Goal: Task Accomplishment & Management: Complete application form

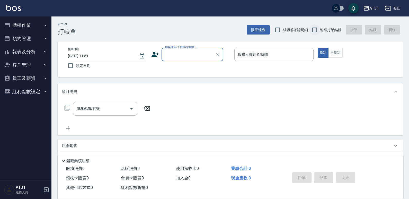
drag, startPoint x: 323, startPoint y: 28, endPoint x: 318, endPoint y: 30, distance: 5.0
click at [322, 28] on span "連續打單結帳" at bounding box center [331, 29] width 22 height 5
click at [320, 28] on input "連續打單結帳" at bounding box center [314, 29] width 11 height 11
checkbox input "true"
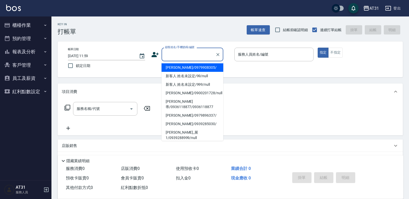
click at [211, 54] on input "顧客姓名/手機號碼/編號" at bounding box center [188, 54] width 49 height 9
type input "[PERSON_NAME]/0979908305/"
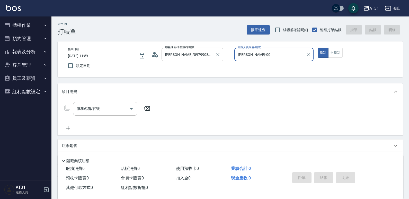
type input "Jason-00"
click at [220, 53] on button "Clear" at bounding box center [217, 54] width 7 height 7
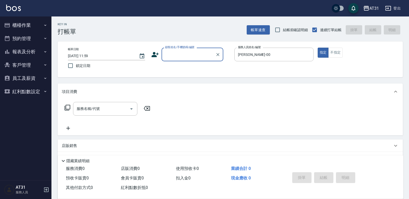
click at [203, 56] on input "顧客姓名/手機號碼/編號" at bounding box center [188, 54] width 49 height 9
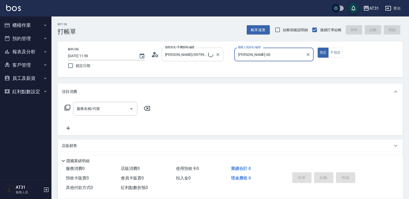
type input "新客人 姓名未設定/99/null"
click at [307, 54] on icon "Clear" at bounding box center [307, 54] width 5 height 5
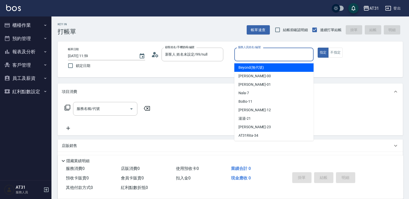
click at [291, 52] on input "服務人員姓名/編號" at bounding box center [273, 54] width 75 height 9
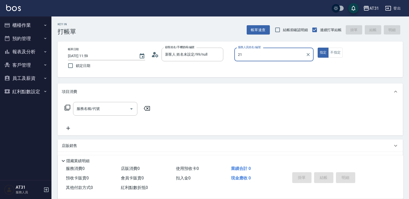
type input "湯湯-21"
type button "true"
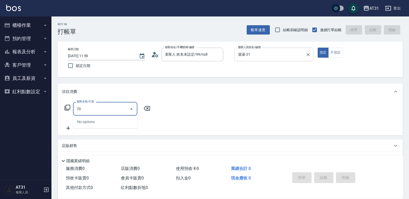
type input "705"
type input "500"
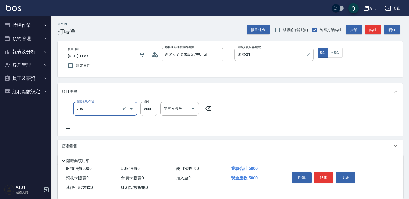
type input "新羽毛鉑金接髮調整(705)"
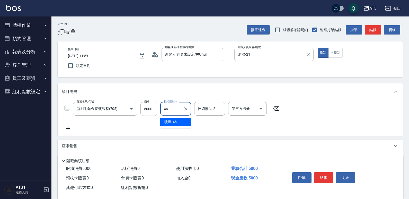
type input "映璇-46"
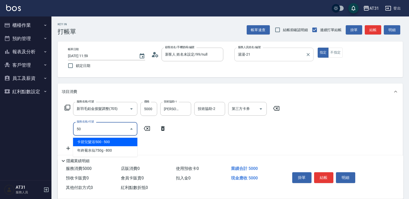
type input "501"
type input "660"
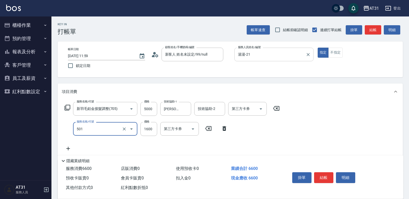
type input "染髮(501)"
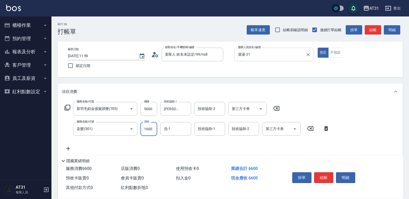
type input "2"
type input "500"
type input "200"
type input "520"
type input "2000"
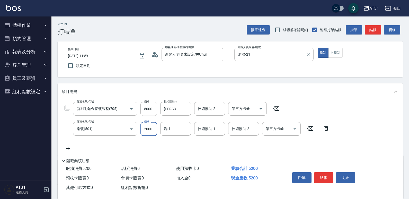
type input "700"
type input "2000"
type input "Lyan-45"
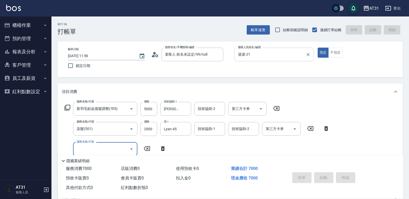
type input "2025/10/10 20:25"
type input "0"
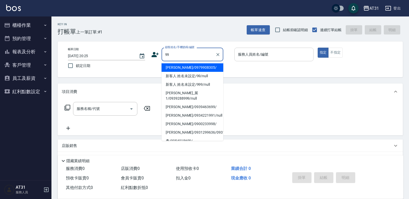
type input "[PERSON_NAME]/0979908305/"
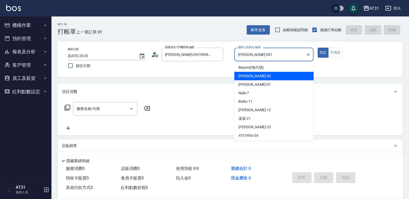
click at [317, 48] on button "指定" at bounding box center [322, 53] width 11 height 10
type input "Jason-00"
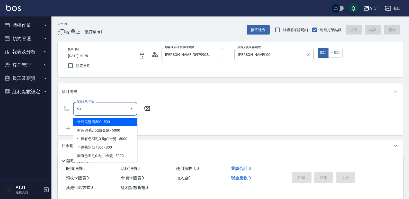
type input "501"
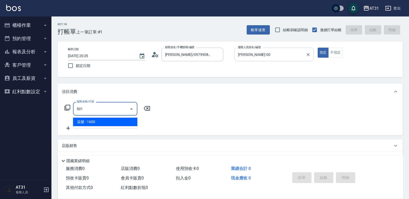
type input "160"
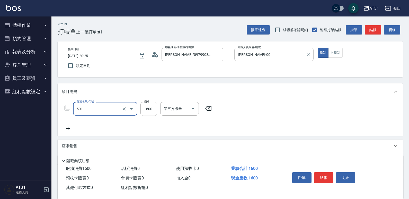
type input "染髮(501)"
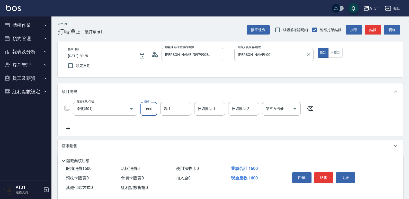
type input "0"
type input "159"
type input "10"
type input "1599"
type input "150"
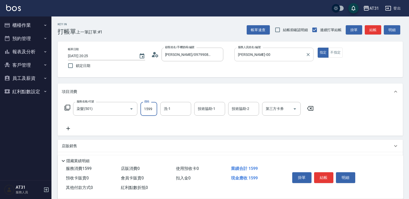
type input "1599"
type input "鳳梨-41"
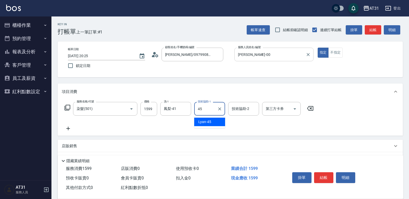
type input "Lyan-45"
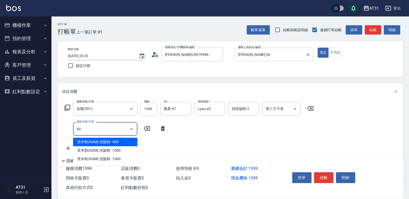
type input "609"
type input "270"
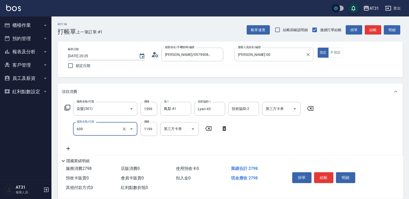
type input "自購三段(609)"
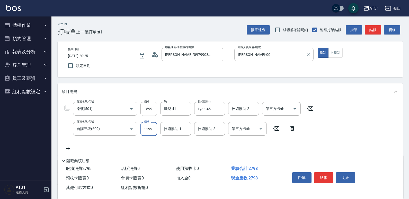
type input "1"
type input "160"
type input "119"
type input "170"
type input "1199"
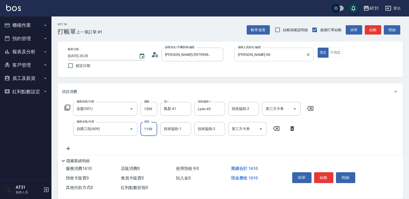
type input "270"
type input "Lyan-45"
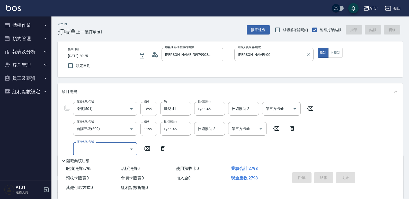
type input "0"
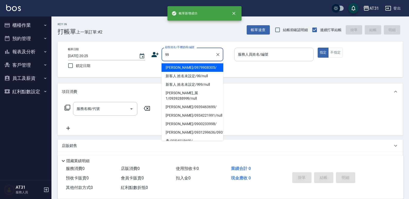
type input "[PERSON_NAME]/0979908305/"
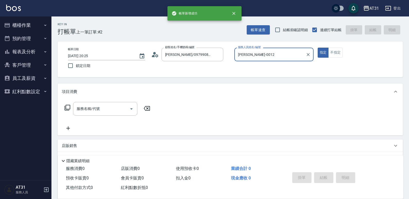
click at [317, 48] on button "指定" at bounding box center [322, 53] width 11 height 10
type input "Jason-00"
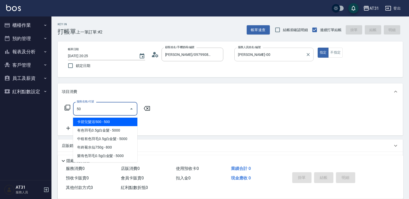
type input "501"
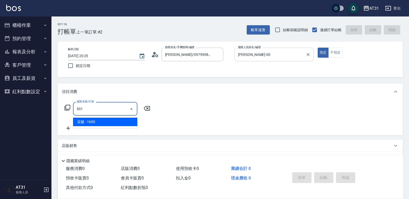
type input "160"
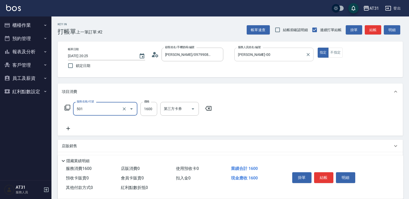
type input "染髮(501)"
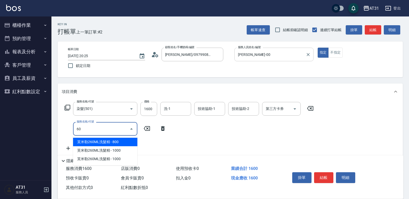
type input "601"
type input "190"
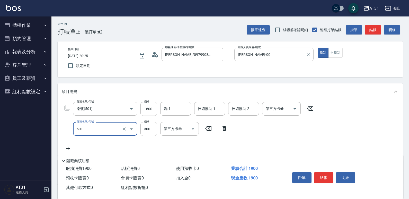
type input "自備護髮(601)"
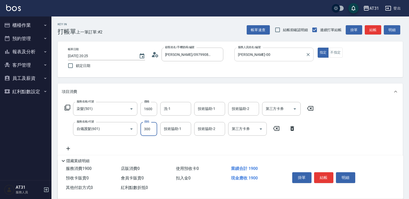
type input "160"
type input "100"
type input "170"
type input "1000"
type input "260"
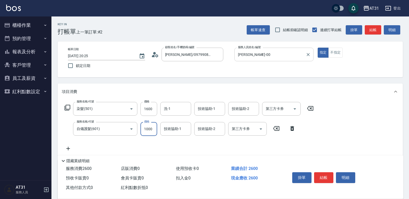
type input "1000"
type input "301"
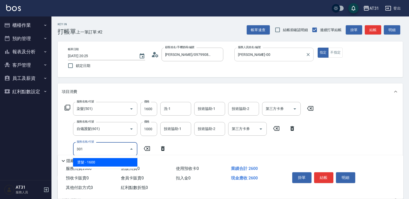
type input "420"
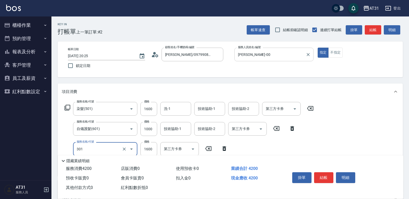
type input "燙髮(301)"
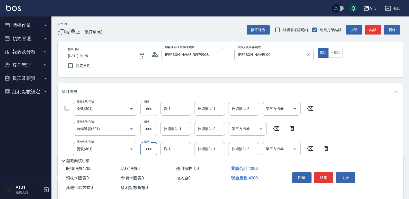
type input "260"
type input "400"
type input "660"
type input "4000"
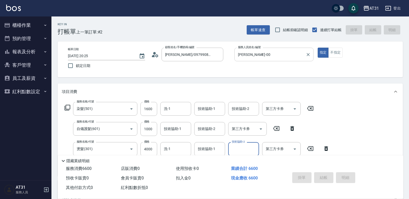
type input "0"
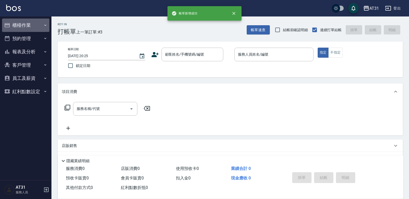
click at [11, 22] on button "櫃檯作業" at bounding box center [25, 25] width 47 height 13
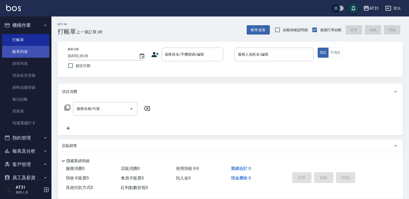
click at [38, 47] on link "帳單列表" at bounding box center [25, 52] width 47 height 12
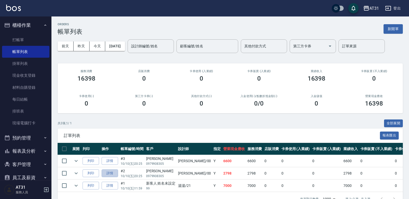
click at [113, 174] on link "詳情" at bounding box center [110, 173] width 16 height 8
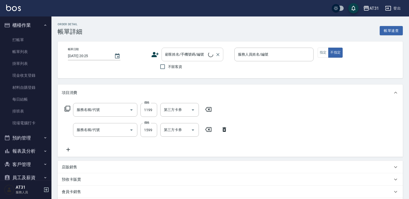
type input "Jason-00"
type input "270"
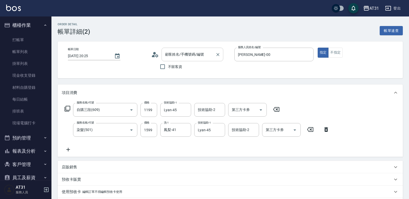
type input "自購三段(609)"
type input "染髮(501)"
type input "[PERSON_NAME]/0979908305/"
click at [215, 54] on icon "Clear" at bounding box center [217, 54] width 5 height 5
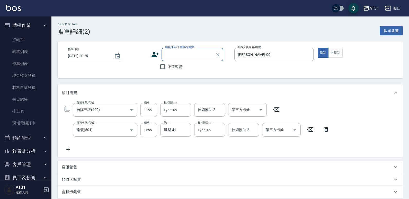
click at [208, 55] on input "顧客姓名/手機號碼/編號" at bounding box center [188, 54] width 49 height 9
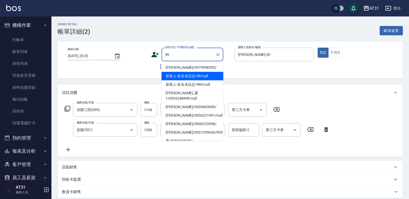
click at [204, 77] on li "新客人 姓名未設定/99/null" at bounding box center [192, 76] width 62 height 8
type input "新客人 姓名未設定/99/null"
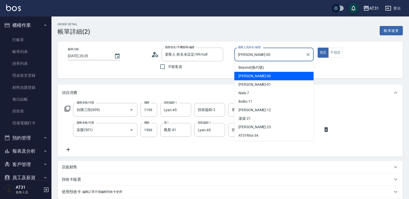
drag, startPoint x: 260, startPoint y: 52, endPoint x: 244, endPoint y: 53, distance: 16.3
click at [244, 53] on input "Jason-00" at bounding box center [269, 54] width 67 height 9
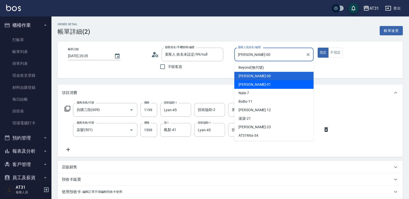
click at [243, 87] on span "Andy -01" at bounding box center [254, 84] width 32 height 5
type input "[PERSON_NAME]-01"
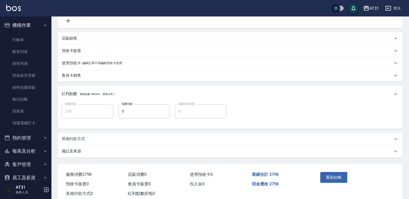
scroll to position [128, 0]
click at [338, 177] on button "重新結帳" at bounding box center [333, 177] width 27 height 11
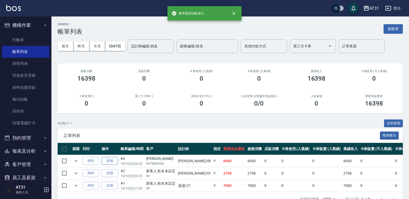
click at [109, 161] on link "詳情" at bounding box center [110, 161] width 16 height 8
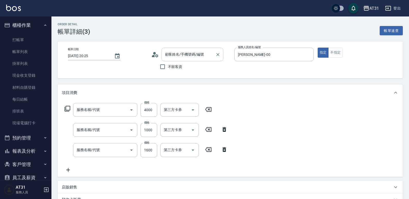
type input "2025/10/10 20:25"
type input "Jason-00"
type input "660"
type input "燙髮(301)"
type input "自備護髮(601)"
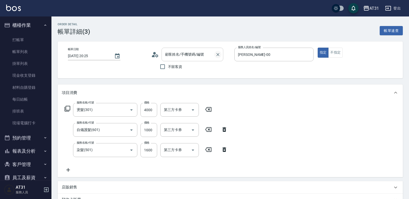
type input "染髮(501)"
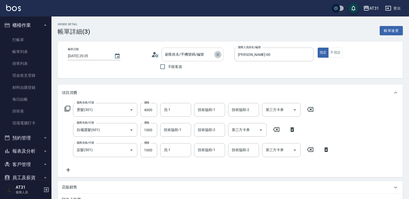
click at [215, 54] on icon "Clear" at bounding box center [217, 54] width 5 height 5
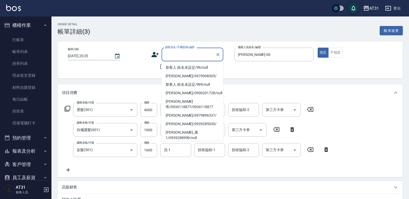
click at [195, 58] on input "顧客姓名/手機號碼/編號" at bounding box center [188, 54] width 49 height 9
click at [189, 69] on li "新客人 姓名未設定/99/null" at bounding box center [192, 67] width 62 height 8
type input "新客人 姓名未設定/99/null"
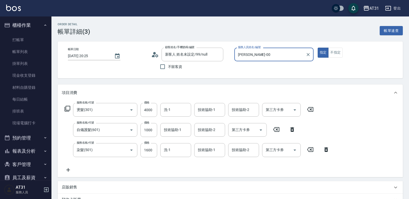
click at [260, 53] on input "Jason-00" at bounding box center [269, 54] width 67 height 9
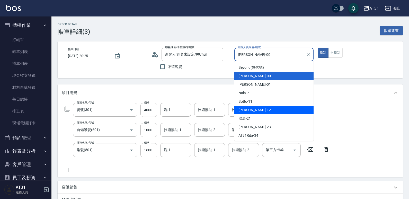
click at [251, 112] on span "Kathy -12" at bounding box center [254, 109] width 32 height 5
type input "Kathy-12"
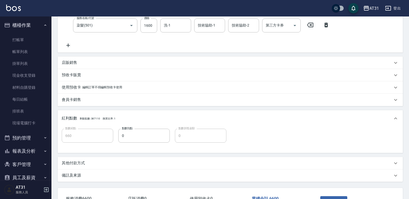
scroll to position [163, 0]
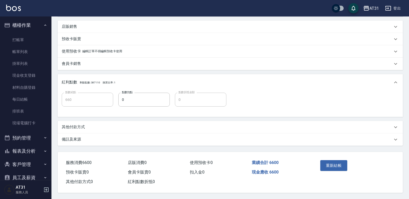
click at [334, 165] on button "重新結帳" at bounding box center [333, 165] width 27 height 11
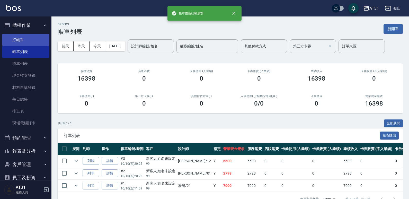
click at [15, 38] on link "打帳單" at bounding box center [25, 40] width 47 height 12
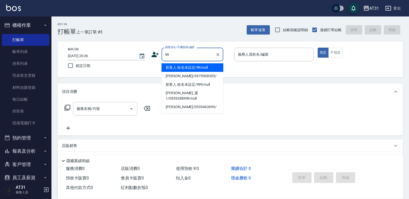
type input "新客人 姓名未設定/99/null"
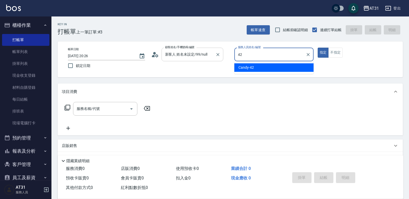
type input "Candy-42"
type button "true"
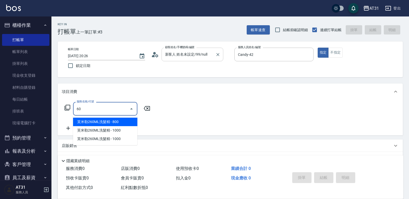
type input "601"
type input "30"
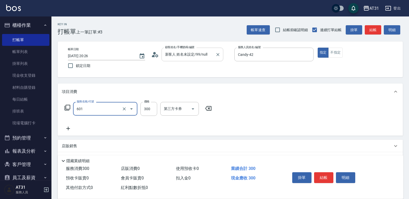
type input "自備護髮(601)"
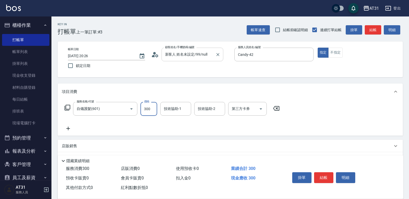
type input "0"
type input "80"
type input "800"
type input "映璇-46"
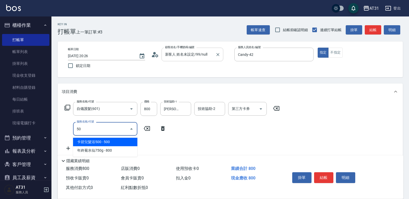
type input "501"
type input "240"
type input "染髮(501)"
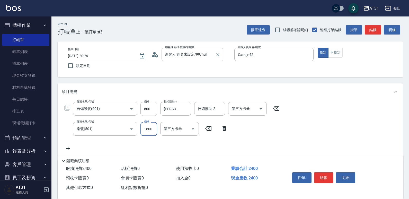
type input "80"
type input "15"
type input "90"
type input "1500"
type input "230"
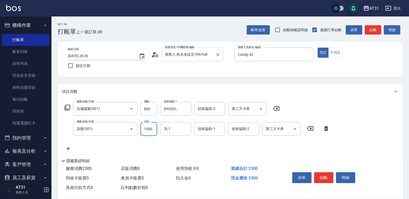
type input "1500"
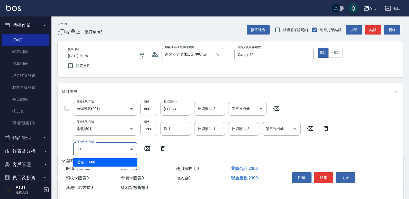
type input "301"
type input "390"
type input "燙髮(301)"
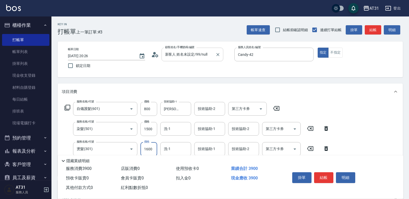
type input "1"
type input "230"
type input "149"
type input "240"
type input "1499"
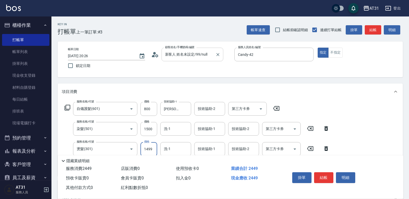
type input "370"
type input "1499"
type input "映璇-46"
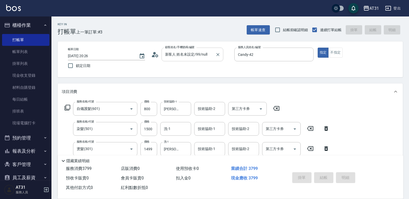
type input "0"
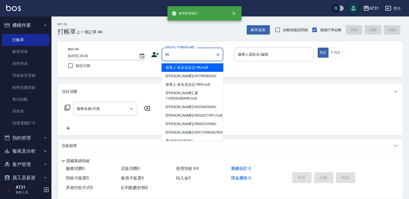
type input "新客人 姓名未設定/99/null"
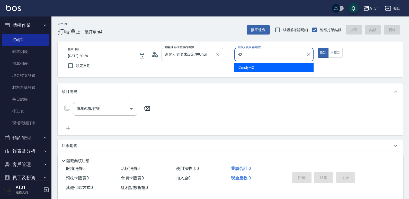
type input "Candy-42"
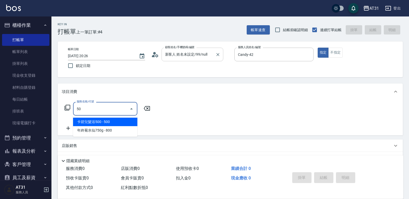
type input "501"
type input "160"
type input "染髮(501)"
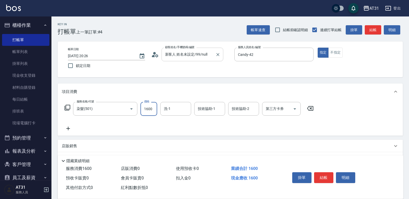
type input "1"
type input "0"
type input "13"
type input "10"
type input "138"
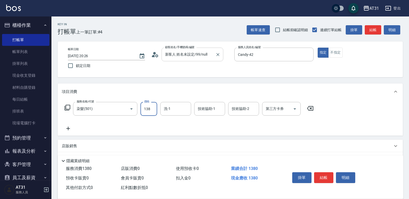
type input "130"
type input "1380"
type input "映璇-46"
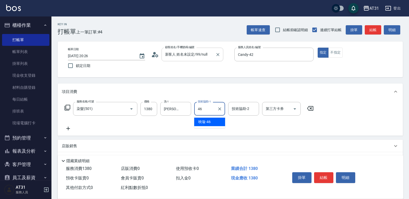
type input "映璇-46"
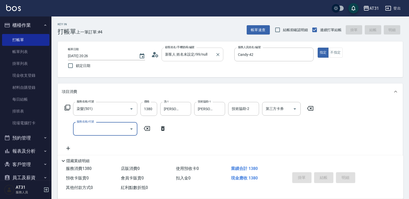
type input "0"
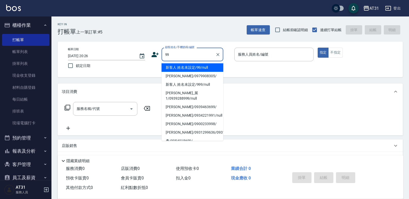
type input "新客人 姓名未設定/99/null"
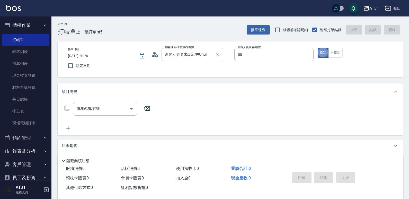
type input "Jason-00"
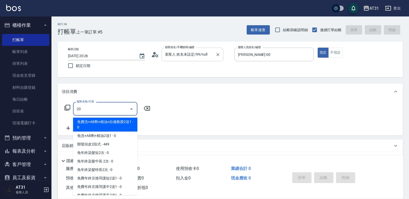
type input "201"
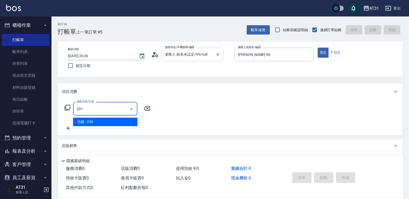
type input "20"
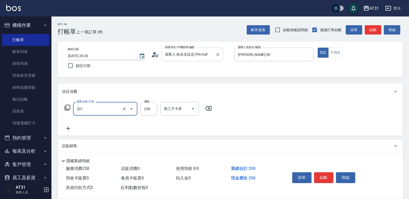
type input "洗髮(201)"
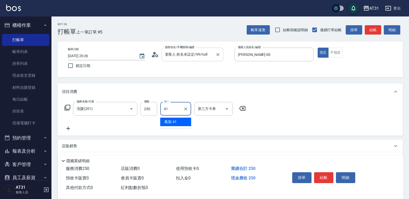
type input "鳳梨-41"
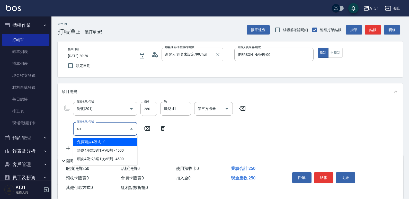
type input "401"
type input "50"
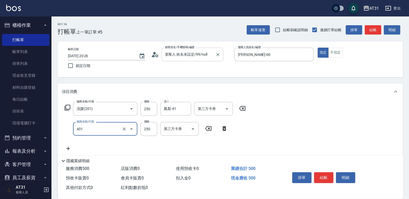
type input "剪髮(401)"
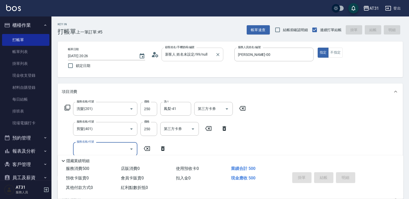
type input "0"
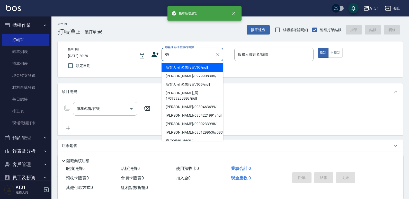
type input "新客人 姓名未設定/99/null"
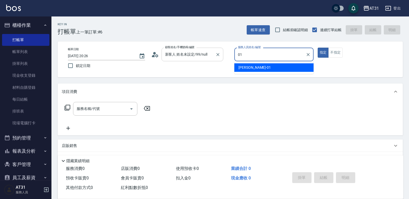
type input "[PERSON_NAME]-01"
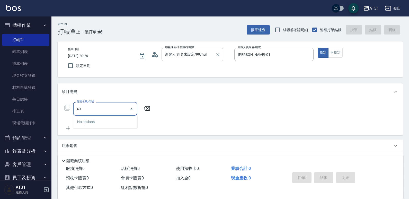
type input "401"
type input "20"
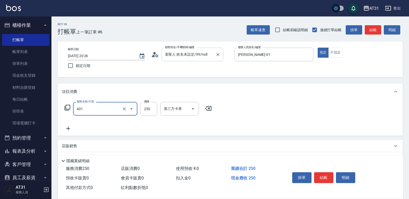
type input "剪髮(401)"
type input "0"
type input "30"
type input "300"
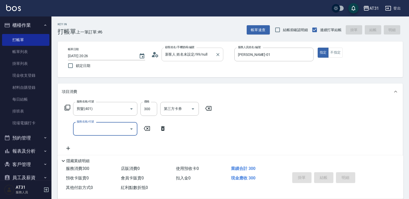
type input "2025/10/10 20:27"
type input "0"
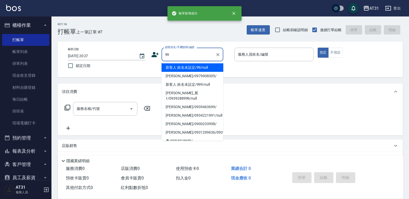
type input "新客人 姓名未設定/99/null"
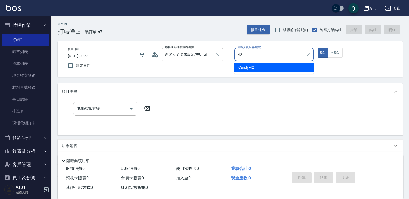
type input "Candy-42"
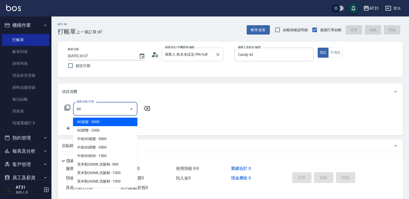
type input "601"
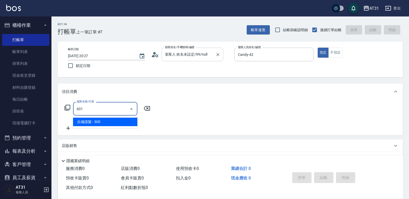
type input "30"
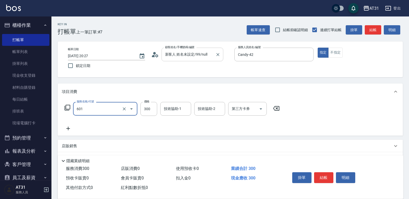
type input "自備護髮(601)"
type input "0"
type input "50"
type input "500"
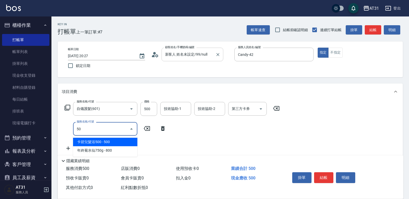
type input "501"
type input "210"
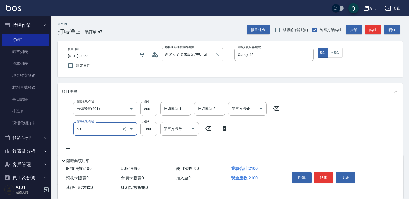
type input "染髮(501)"
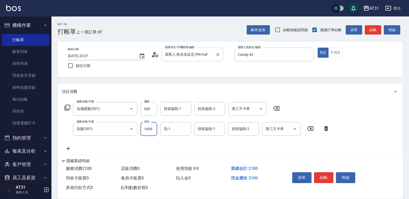
type input "50"
type input "15"
type input "60"
type input "150"
type input "200"
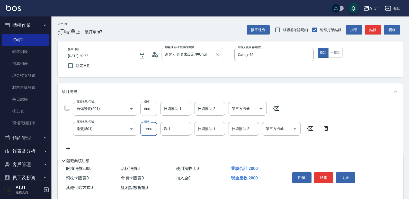
type input "1500"
type input "映璇-46"
drag, startPoint x: 174, startPoint y: 107, endPoint x: 171, endPoint y: 109, distance: 4.0
click at [173, 107] on input "技術協助-1" at bounding box center [175, 108] width 26 height 9
type input "映璇-46"
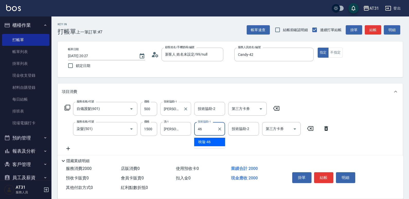
type input "映璇-46"
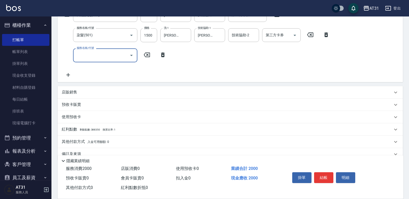
scroll to position [103, 0]
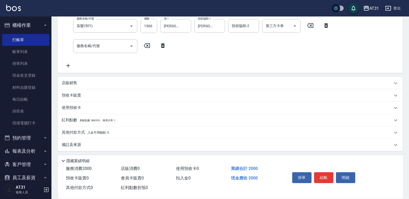
click at [98, 131] on span "入金可用餘額: 0" at bounding box center [98, 133] width 22 height 4
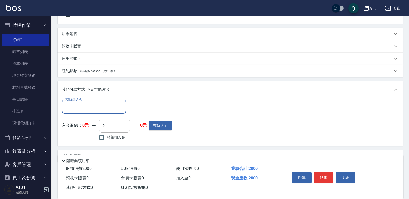
scroll to position [154, 0]
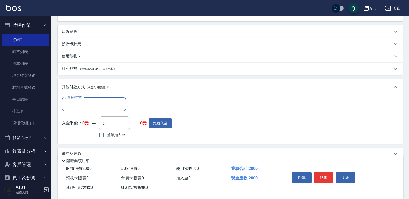
click at [98, 104] on input "其他付款方式" at bounding box center [94, 104] width 60 height 9
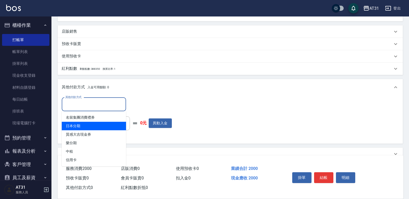
click at [86, 127] on span "日本分期" at bounding box center [94, 126] width 64 height 8
type input "日本分期"
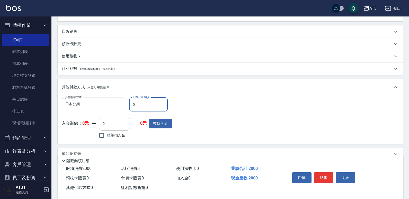
drag, startPoint x: 137, startPoint y: 104, endPoint x: 132, endPoint y: 104, distance: 5.7
click at [132, 104] on input "0" at bounding box center [148, 104] width 39 height 14
type input "2"
type input "190"
type input "20"
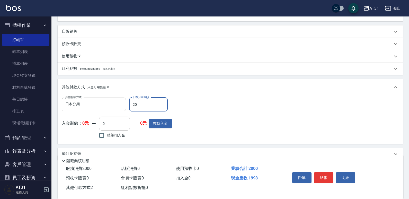
type input "180"
type input "2000"
click at [327, 176] on button "結帳" at bounding box center [323, 177] width 19 height 11
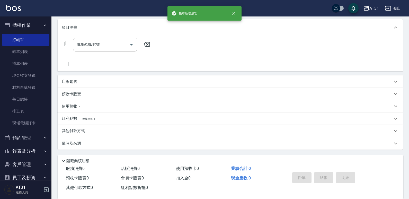
scroll to position [0, 0]
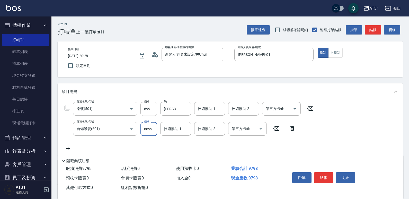
click at [153, 127] on input "8899" at bounding box center [148, 129] width 17 height 14
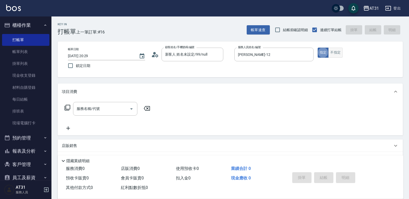
click at [340, 51] on button "不指定" at bounding box center [335, 53] width 14 height 10
click at [104, 103] on div "服務名稱/代號" at bounding box center [105, 109] width 64 height 14
click at [324, 50] on button "指定" at bounding box center [322, 53] width 11 height 10
click at [111, 111] on input "服務名稱/代號" at bounding box center [101, 108] width 52 height 9
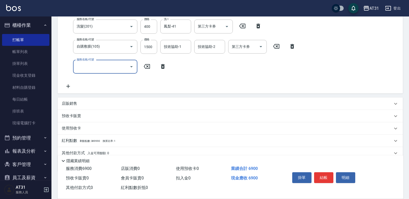
scroll to position [144, 0]
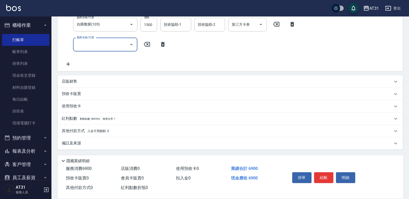
click at [93, 130] on span "入金可用餘額: 0" at bounding box center [98, 131] width 22 height 4
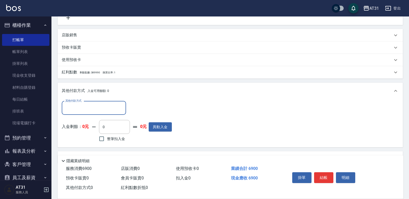
scroll to position [196, 0]
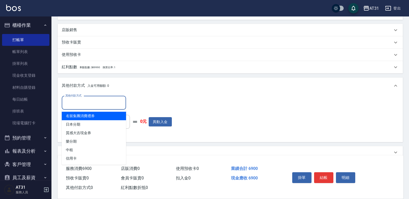
click at [95, 106] on input "其他付款方式" at bounding box center [94, 102] width 60 height 9
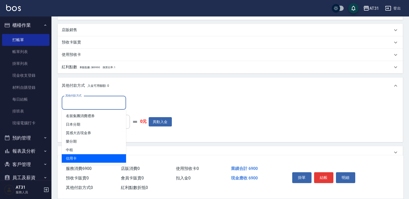
click at [76, 158] on span "信用卡" at bounding box center [94, 158] width 64 height 8
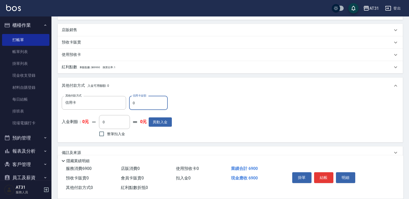
drag, startPoint x: 137, startPoint y: 103, endPoint x: 147, endPoint y: 100, distance: 10.4
click at [133, 102] on input "0" at bounding box center [148, 103] width 39 height 14
click at [325, 174] on button "結帳" at bounding box center [323, 177] width 19 height 11
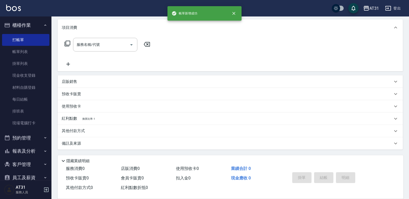
scroll to position [0, 0]
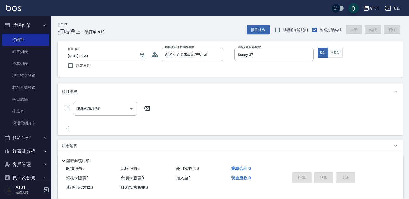
drag, startPoint x: 114, startPoint y: 144, endPoint x: 116, endPoint y: 140, distance: 4.7
click at [114, 144] on div "店販銷售" at bounding box center [227, 145] width 330 height 5
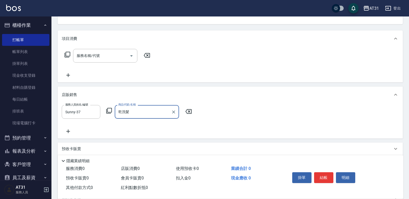
scroll to position [77, 0]
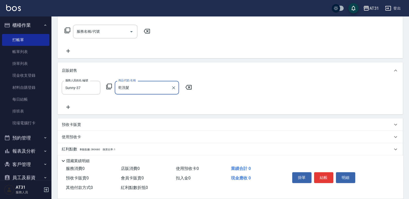
click at [186, 82] on div "服務人員姓名/編號 Sunny-37 服務人員姓名/編號 商品代號/名稱 乾洗髮 商品代號/名稱" at bounding box center [128, 88] width 133 height 14
click at [188, 86] on icon at bounding box center [188, 87] width 6 height 5
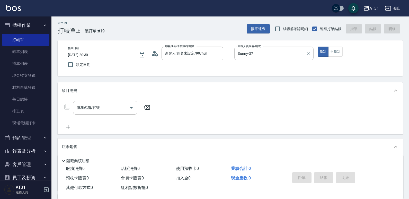
scroll to position [0, 0]
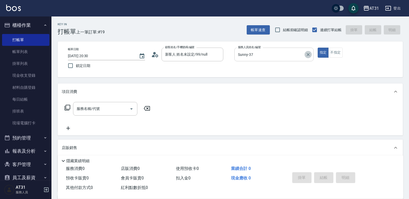
click at [306, 53] on icon "Clear" at bounding box center [307, 54] width 5 height 5
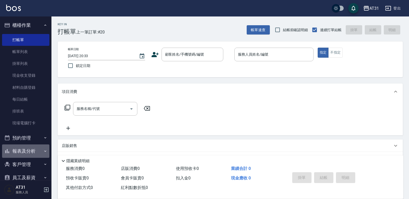
click at [32, 151] on button "報表及分析" at bounding box center [25, 150] width 47 height 13
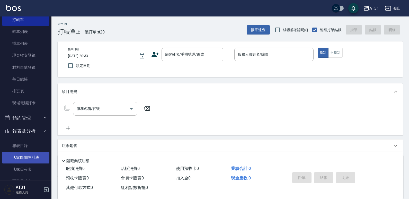
scroll to position [51, 0]
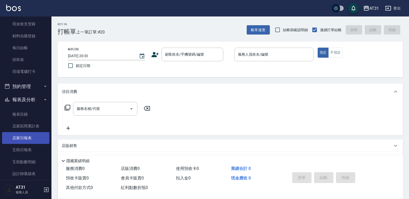
click at [22, 140] on link "店家日報表" at bounding box center [25, 138] width 47 height 12
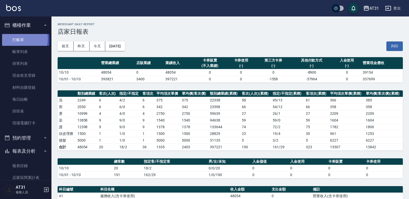
click at [20, 39] on link "打帳單" at bounding box center [25, 40] width 47 height 12
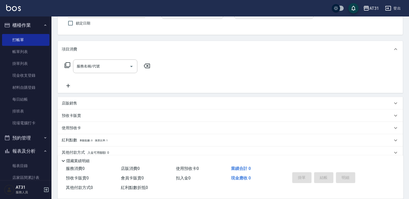
scroll to position [51, 0]
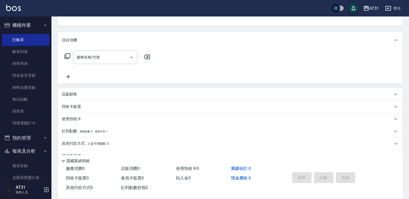
click at [130, 96] on div "店販銷售" at bounding box center [227, 93] width 330 height 5
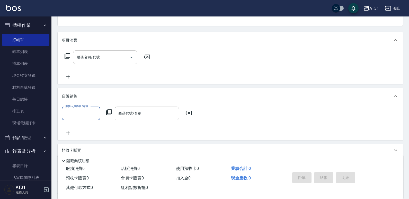
scroll to position [0, 0]
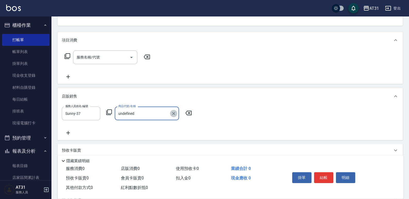
click at [174, 110] on button "Clear" at bounding box center [173, 113] width 7 height 7
click at [158, 111] on input "商品代號/名稱" at bounding box center [147, 113] width 60 height 9
click at [158, 111] on input "乾洗" at bounding box center [143, 113] width 52 height 9
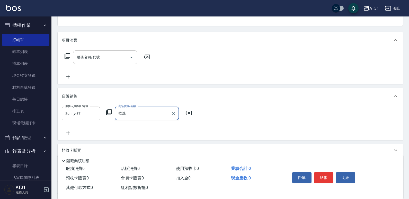
click at [158, 111] on input "乾洗" at bounding box center [143, 113] width 52 height 9
click at [173, 116] on button "Clear" at bounding box center [173, 113] width 7 height 7
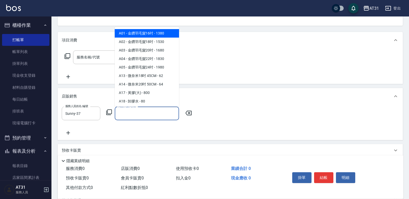
click at [162, 113] on input "商品代號/名稱" at bounding box center [147, 113] width 60 height 9
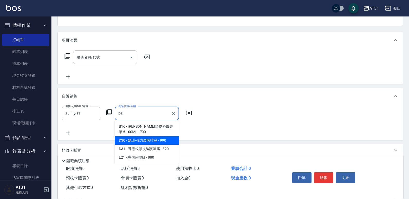
click at [138, 112] on input "D3" at bounding box center [143, 113] width 52 height 9
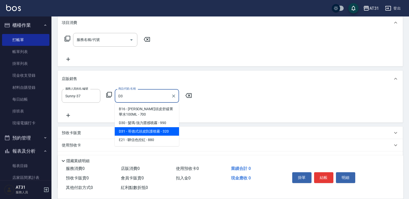
scroll to position [77, 0]
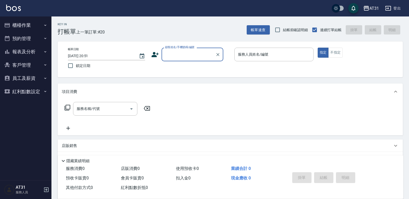
click at [19, 25] on button "櫃檯作業" at bounding box center [25, 25] width 47 height 13
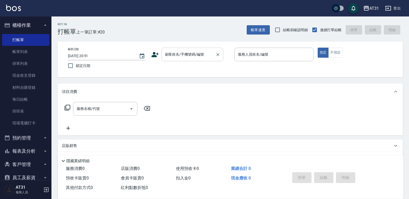
click at [182, 58] on input "顧客姓名/手機號碼/編號" at bounding box center [188, 54] width 49 height 9
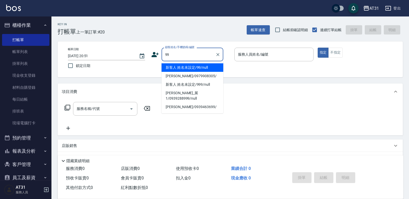
type input "新客人 姓名未設定/99/null"
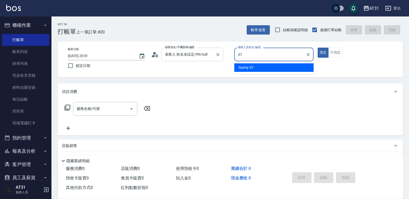
type input "Sunny-37"
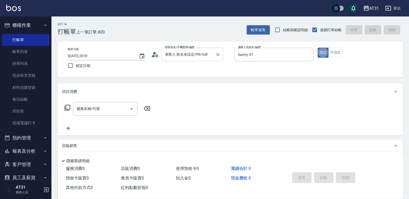
type button "true"
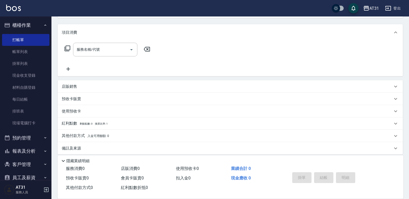
scroll to position [64, 0]
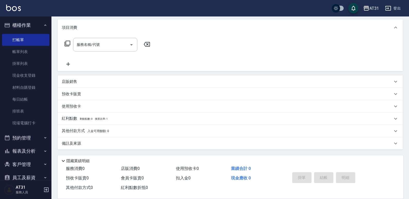
click at [89, 80] on div "店販銷售" at bounding box center [227, 81] width 330 height 5
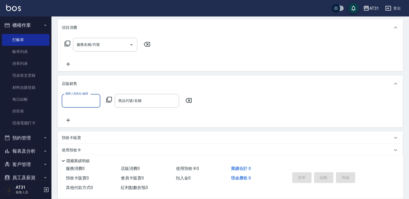
scroll to position [0, 0]
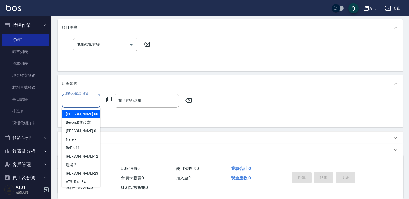
click at [71, 101] on input "服務人員姓名/編號" at bounding box center [81, 100] width 34 height 9
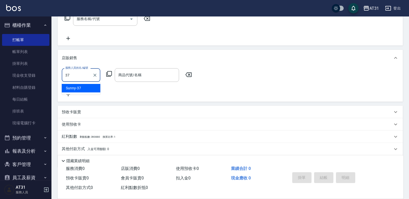
type input "Sunny-37"
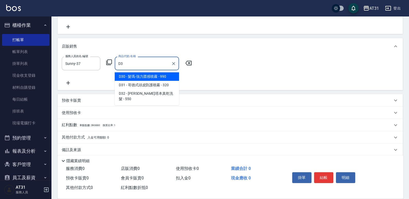
scroll to position [108, 0]
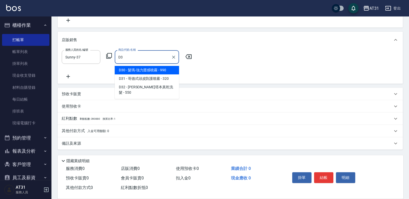
click at [135, 59] on input "D3" at bounding box center [143, 56] width 52 height 9
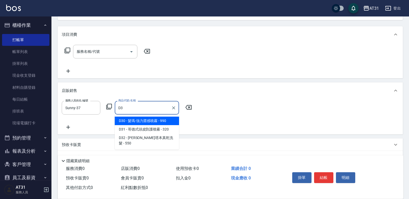
scroll to position [56, 0]
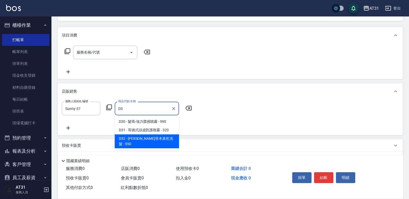
click at [137, 138] on span "D32 - [PERSON_NAME]塔本真乾洗髮 - 550" at bounding box center [147, 141] width 64 height 14
type input "[PERSON_NAME]塔本真乾洗髮"
type input "50"
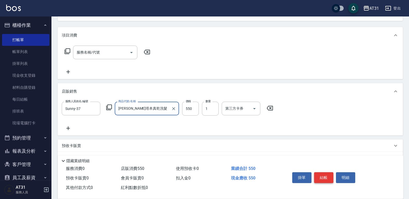
type input "[PERSON_NAME]塔本真乾洗髮"
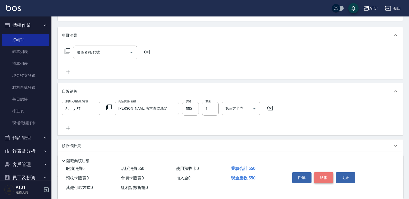
click at [319, 177] on button "結帳" at bounding box center [323, 177] width 19 height 11
type input "0"
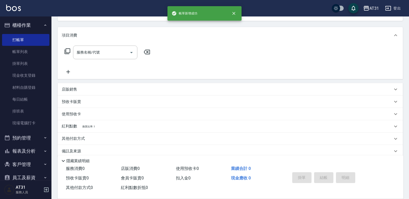
scroll to position [50, 0]
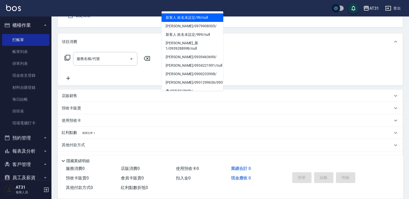
type input "新客人 姓名未設定/99/null"
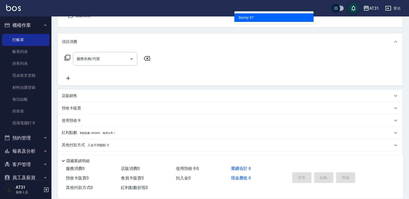
type input "Sunny-37"
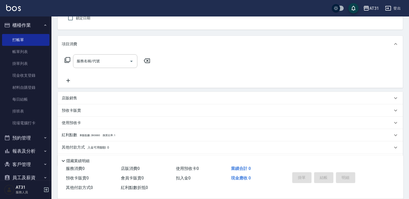
click at [69, 99] on p "店販銷售" at bounding box center [69, 97] width 15 height 5
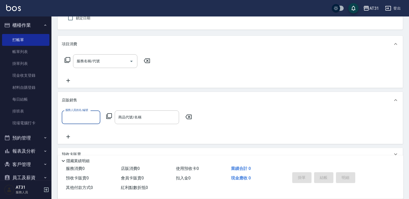
scroll to position [0, 0]
type input "Sunny-37"
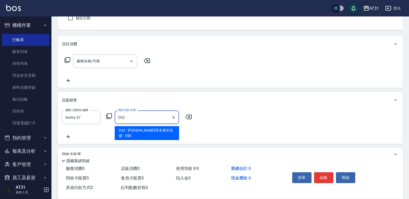
type input "[PERSON_NAME]塔本真乾洗髮"
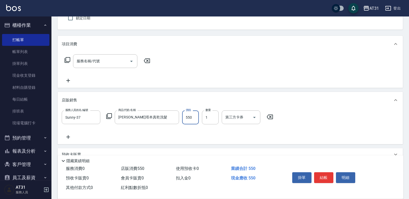
type input "0"
type input "65"
type input "60"
type input "650"
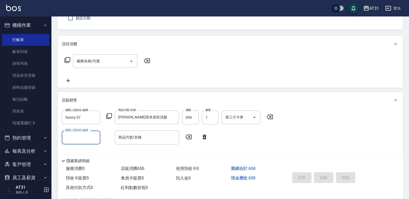
type input "[DATE] 20:52"
type input "0"
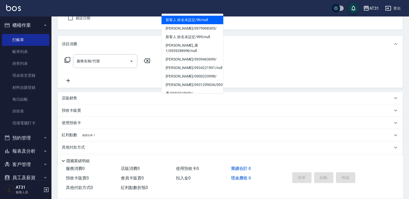
type input "新客人 姓名未設定/99/null"
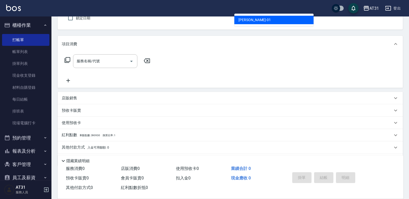
type input "[PERSON_NAME]-01"
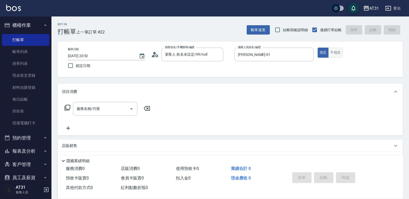
drag, startPoint x: 337, startPoint y: 44, endPoint x: 335, endPoint y: 50, distance: 6.9
click at [336, 49] on div "帳單日期 [DATE] 20:52 鎖定日期 顧客姓名/手機號碼/編號 新客人 姓名未設定/99/null 顧客姓名/手機號碼/編號 服務人員姓名/編號 [P…" at bounding box center [230, 59] width 345 height 36
drag, startPoint x: 335, startPoint y: 50, endPoint x: 215, endPoint y: 97, distance: 129.1
click at [335, 51] on button "不指定" at bounding box center [335, 53] width 14 height 10
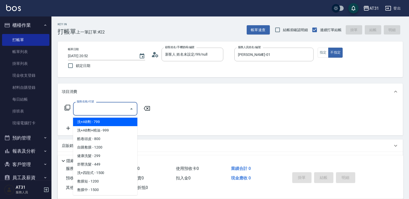
click at [113, 108] on input "服務名稱/代號" at bounding box center [101, 108] width 52 height 9
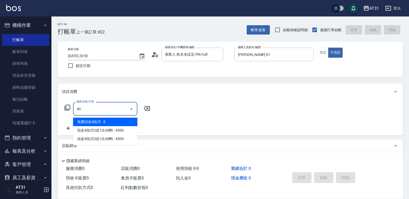
type input "401"
type input "20"
type input "剪髮(401)"
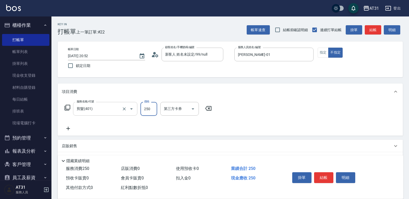
type input "0"
type input "29"
type input "20"
type input "299"
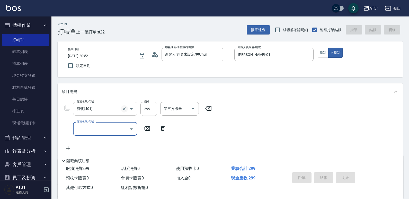
type input "0"
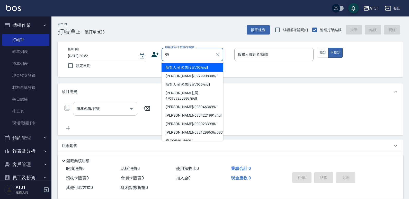
type input "新客人 姓名未設定/99/null"
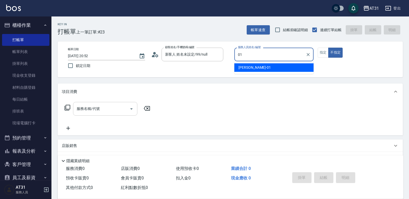
type input "[PERSON_NAME]-01"
type button "false"
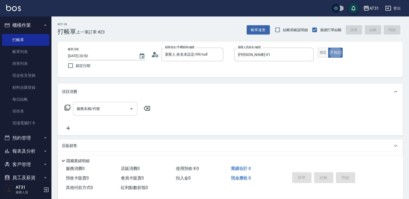
click at [323, 51] on button "指定" at bounding box center [322, 53] width 11 height 10
click at [103, 115] on div "服務名稱/代號" at bounding box center [105, 109] width 64 height 14
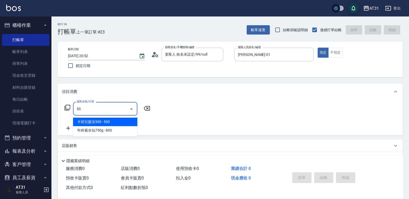
type input "501"
type input "160"
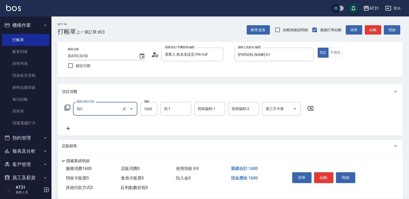
type input "染髮(501)"
type input "0"
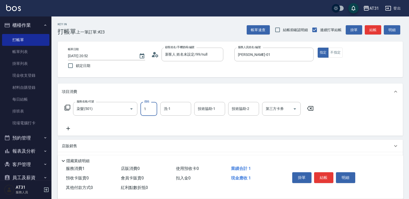
type input "15"
type input "10"
type input "158"
type input "150"
type input "1580"
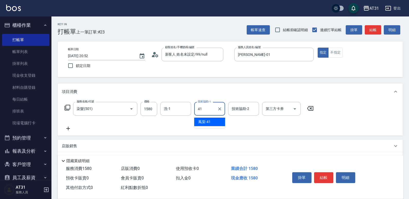
type input "鳳梨-41"
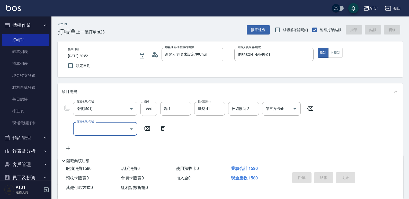
type input "[DATE] 21:16"
type input "0"
